Goal: Check status: Check status

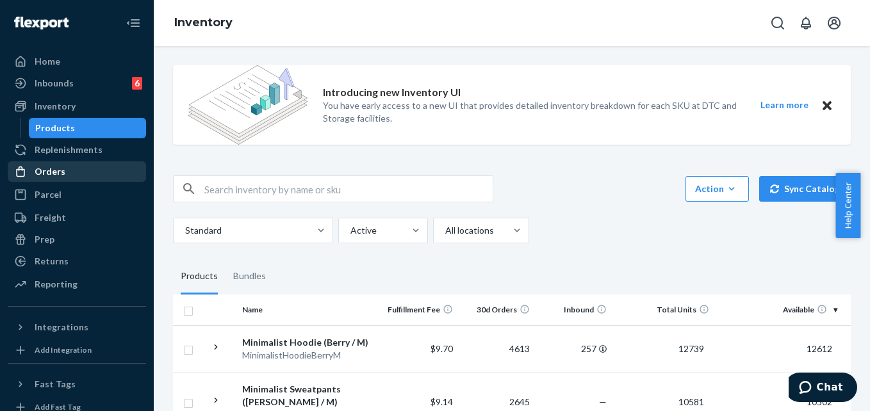
click at [45, 167] on div "Orders" at bounding box center [50, 171] width 31 height 13
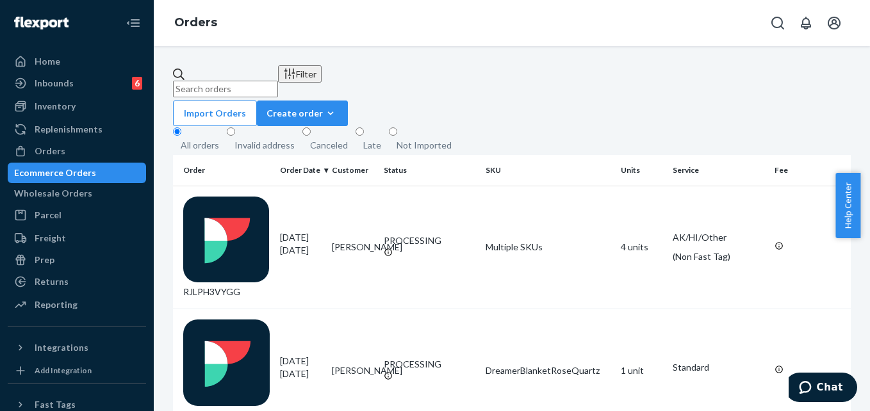
click at [228, 81] on input "text" at bounding box center [225, 89] width 105 height 17
paste input "[PERSON_NAME]"
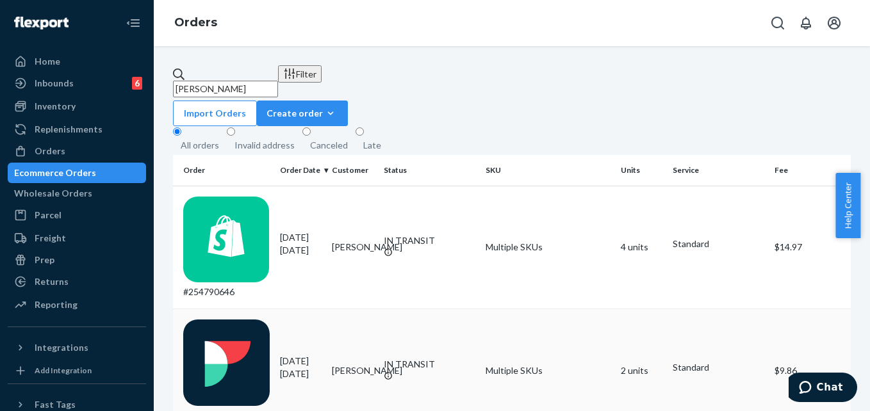
type input "[PERSON_NAME]"
click at [379, 309] on td "IN TRANSIT" at bounding box center [430, 371] width 102 height 124
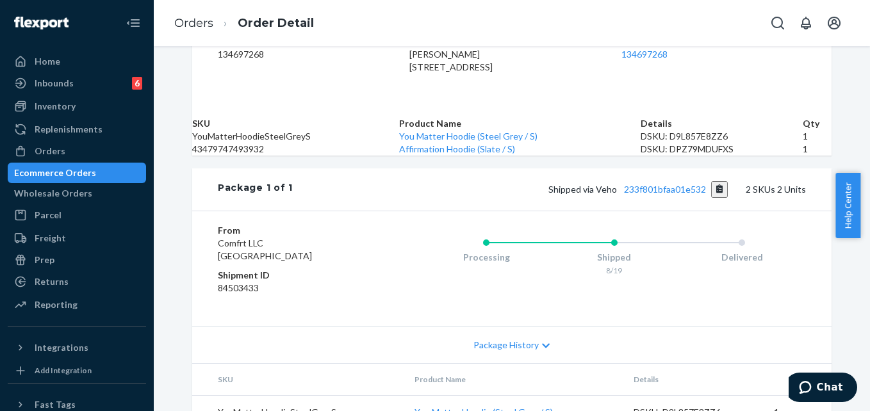
scroll to position [384, 0]
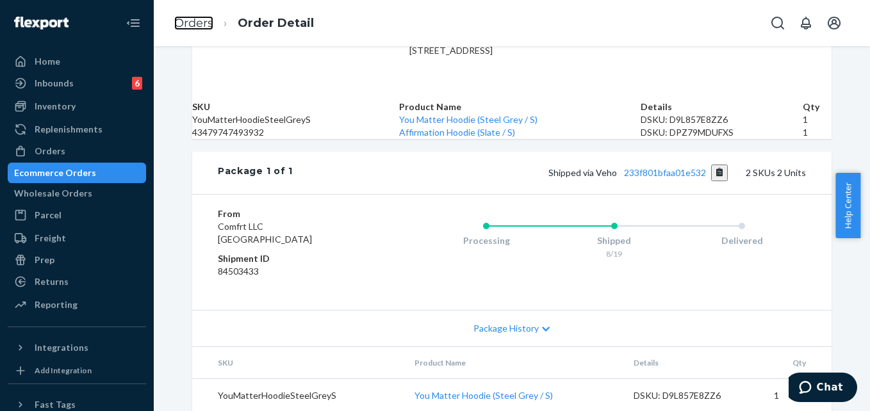
drag, startPoint x: 191, startPoint y: 26, endPoint x: 246, endPoint y: 53, distance: 61.0
click at [190, 26] on link "Orders" at bounding box center [193, 23] width 39 height 14
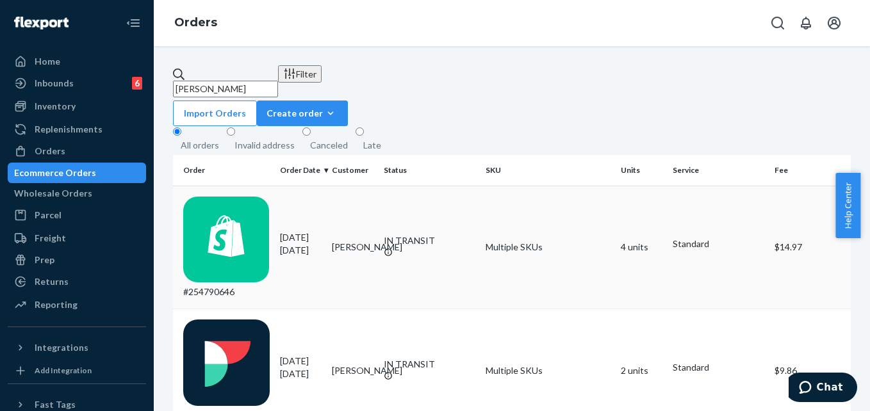
click at [582, 204] on td "Multiple SKUs" at bounding box center [549, 248] width 136 height 124
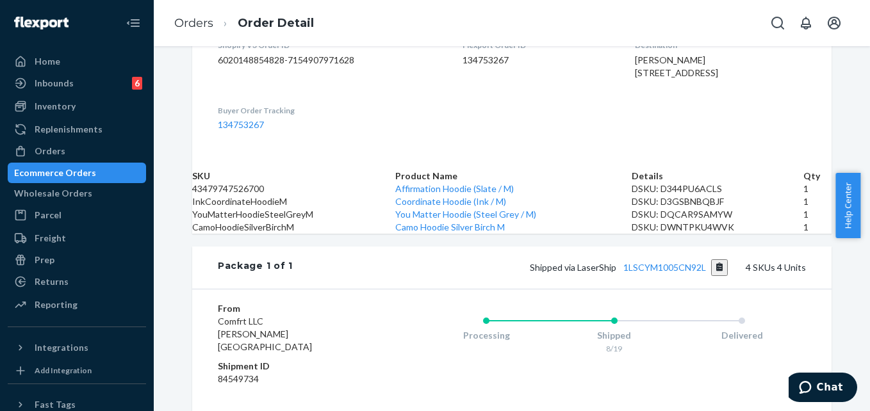
scroll to position [384, 0]
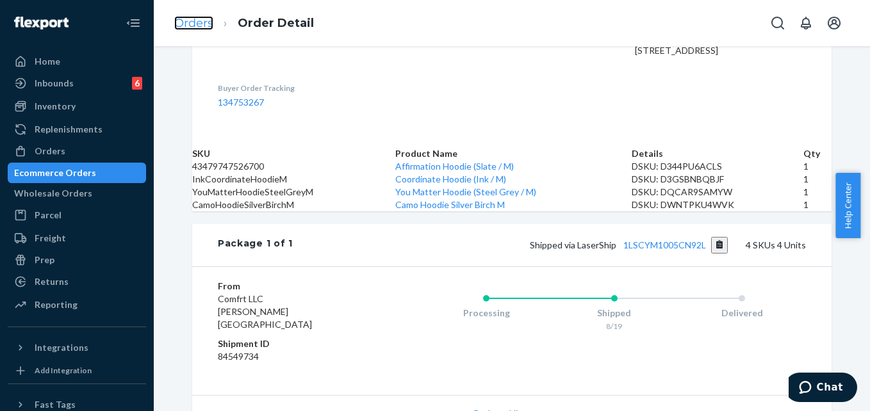
click at [199, 22] on link "Orders" at bounding box center [193, 23] width 39 height 14
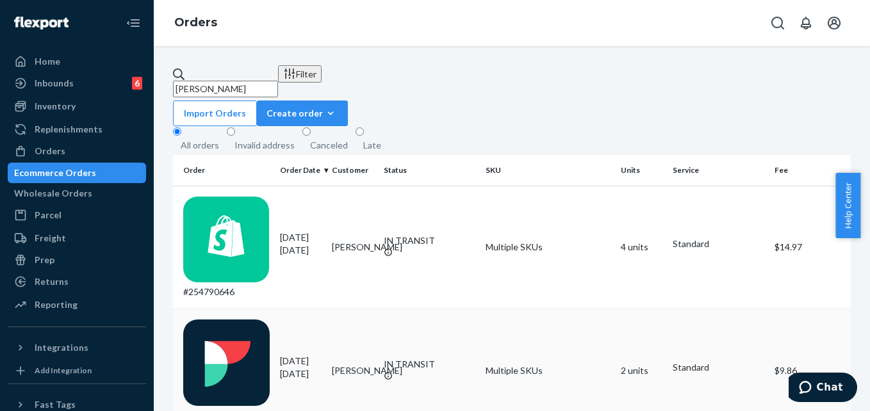
click at [557, 309] on td "Multiple SKUs" at bounding box center [549, 371] width 136 height 124
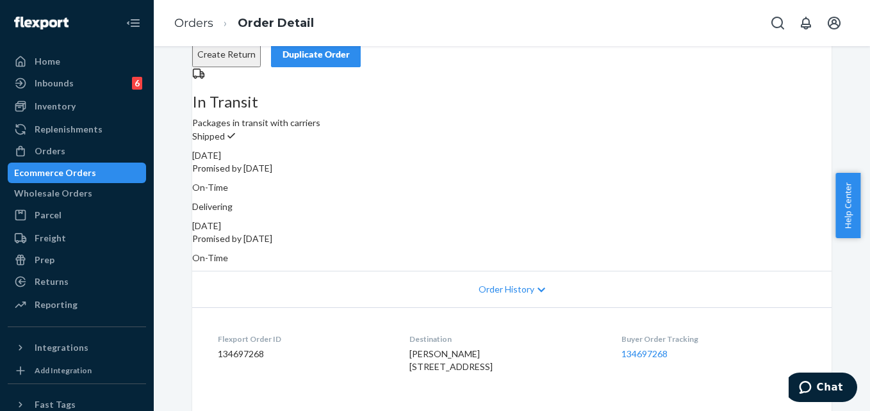
scroll to position [64, 0]
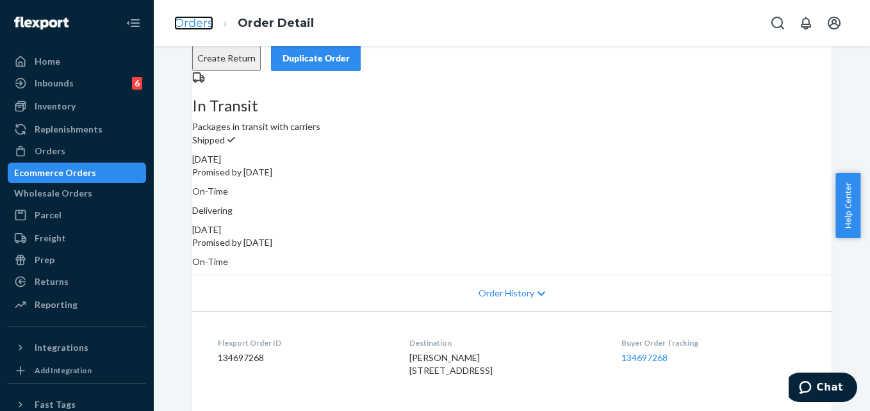
click at [195, 28] on link "Orders" at bounding box center [193, 23] width 39 height 14
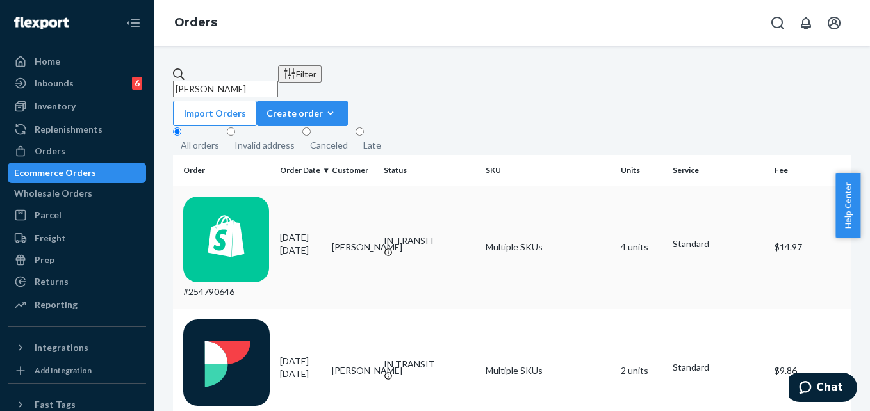
click at [558, 207] on td "Multiple SKUs" at bounding box center [549, 248] width 136 height 124
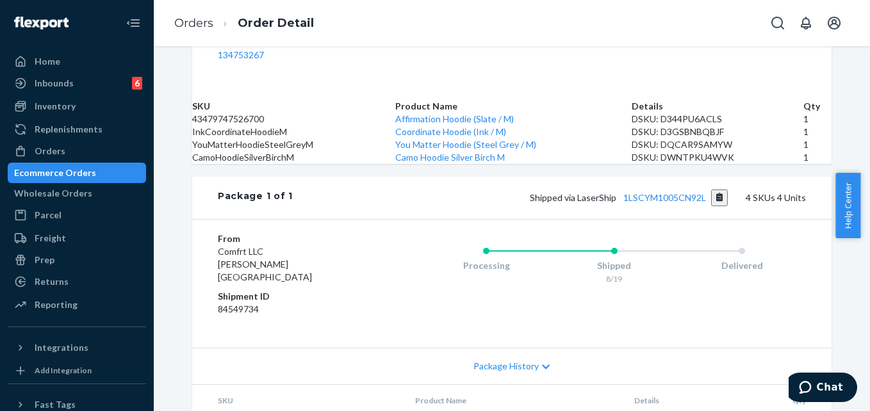
scroll to position [448, 0]
